Goal: Information Seeking & Learning: Learn about a topic

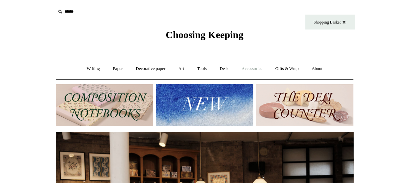
click at [259, 69] on link "Accessories +" at bounding box center [251, 69] width 32 height 18
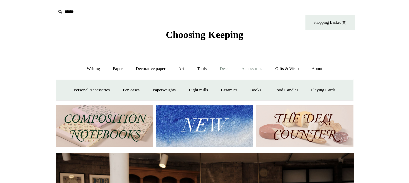
click at [224, 69] on link "Desk +" at bounding box center [223, 69] width 21 height 18
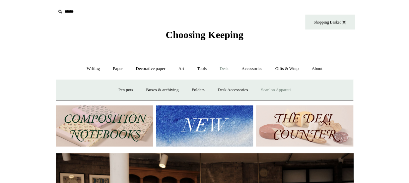
click at [283, 91] on link "Scanlon Apparati" at bounding box center [276, 90] width 42 height 18
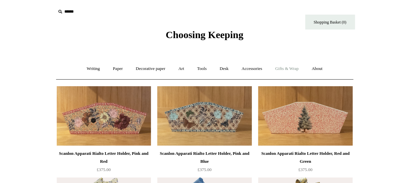
click at [281, 69] on link "Gifts & Wrap +" at bounding box center [286, 69] width 35 height 18
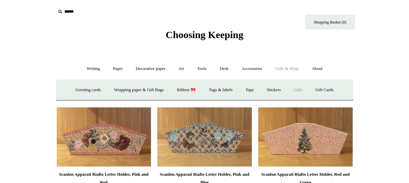
click at [302, 89] on link "Gifts +" at bounding box center [298, 90] width 21 height 18
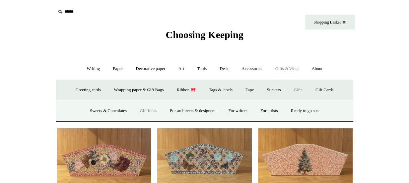
click at [144, 111] on link "Gift Ideas" at bounding box center [148, 111] width 29 height 18
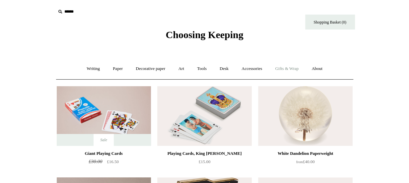
click at [283, 70] on link "Gifts & Wrap +" at bounding box center [286, 69] width 35 height 18
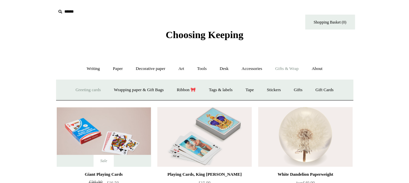
click at [86, 91] on link "Greeting cards +" at bounding box center [88, 90] width 37 height 18
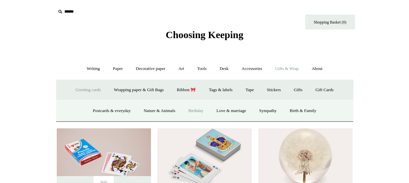
click at [198, 112] on link "Birthday" at bounding box center [195, 111] width 27 height 18
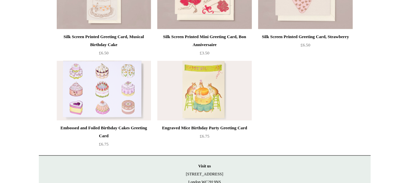
scroll to position [398, 0]
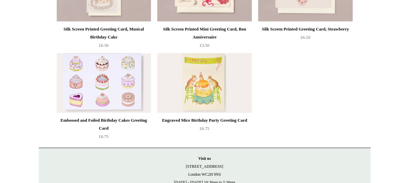
click at [200, 95] on img at bounding box center [204, 83] width 94 height 60
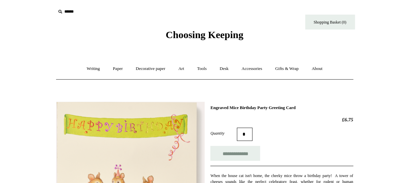
click at [62, 11] on icon at bounding box center [59, 11] width 7 height 7
drag, startPoint x: 57, startPoint y: 10, endPoint x: 68, endPoint y: 10, distance: 11.3
click at [62, 10] on icon at bounding box center [59, 11] width 7 height 7
click at [58, 11] on icon at bounding box center [59, 11] width 7 height 7
click at [60, 11] on icon at bounding box center [59, 11] width 7 height 7
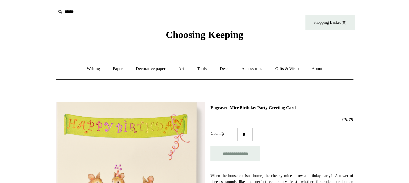
click at [197, 38] on span "Choosing Keeping" at bounding box center [204, 34] width 78 height 11
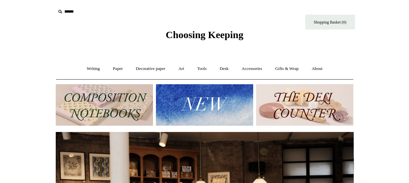
click at [58, 11] on icon at bounding box center [59, 11] width 7 height 7
click at [64, 10] on input "text" at bounding box center [97, 12] width 82 height 12
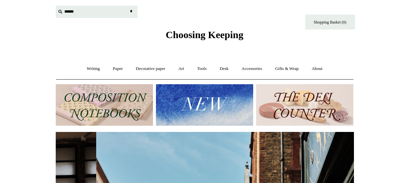
scroll to position [0, 298]
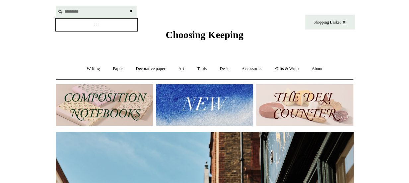
type input "*********"
click at [128, 6] on input "*" at bounding box center [131, 12] width 7 height 12
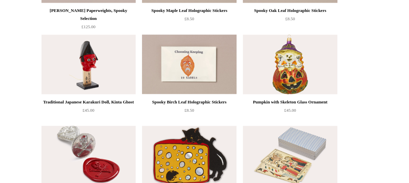
scroll to position [560, 0]
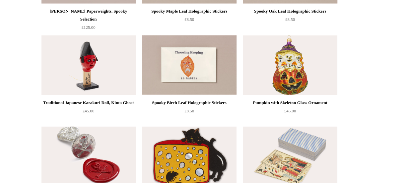
click at [87, 58] on img at bounding box center [88, 65] width 94 height 60
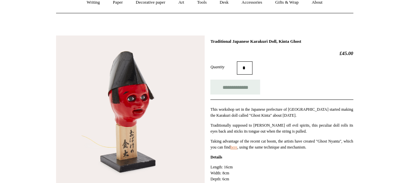
scroll to position [99, 0]
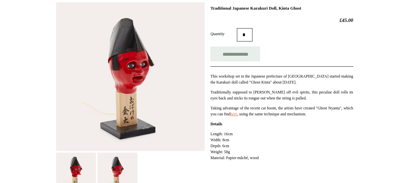
click at [86, 168] on img at bounding box center [76, 172] width 40 height 40
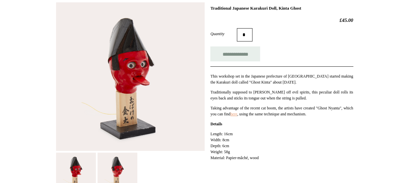
click at [237, 114] on link "here" at bounding box center [233, 114] width 7 height 5
